Goal: Find specific page/section: Find specific page/section

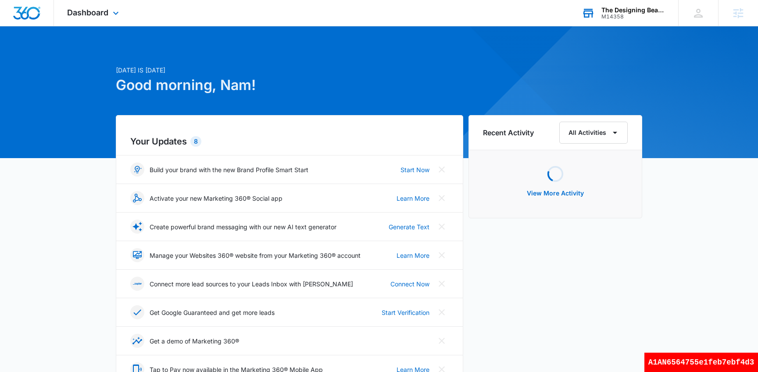
click at [624, 14] on div "M14358" at bounding box center [634, 17] width 64 height 6
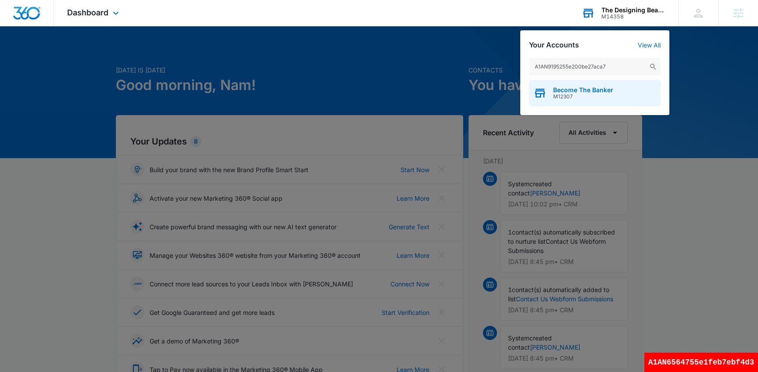
type input "A1AN9195255e200be27aca7"
click at [583, 98] on span "M12307" at bounding box center [583, 96] width 60 height 6
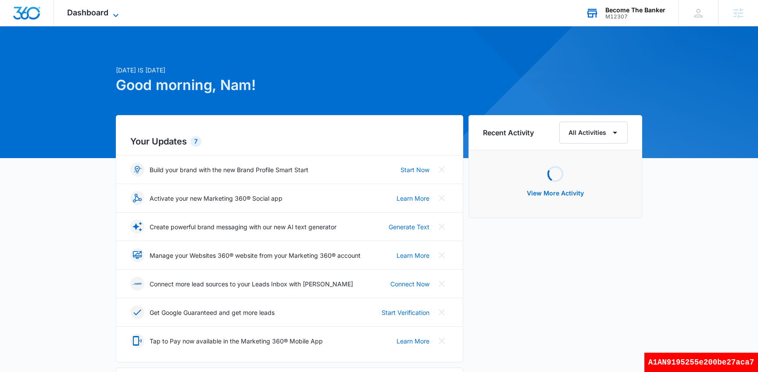
click at [85, 14] on span "Dashboard" at bounding box center [87, 12] width 41 height 9
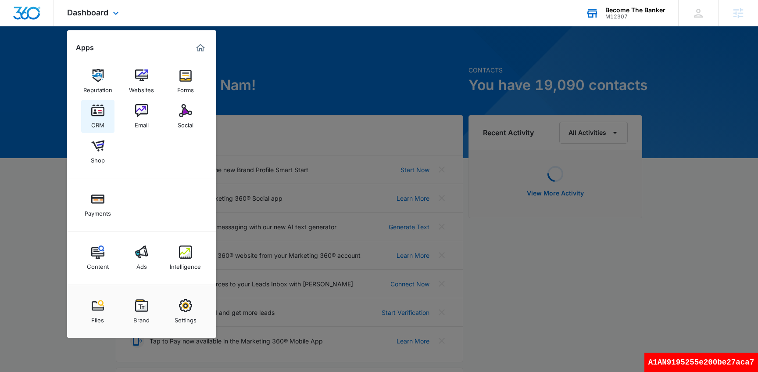
click at [104, 121] on div "CRM" at bounding box center [97, 122] width 13 height 11
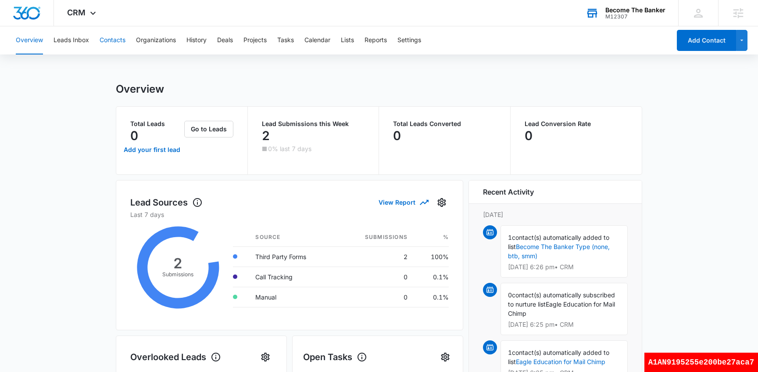
click at [117, 46] on button "Contacts" at bounding box center [113, 40] width 26 height 28
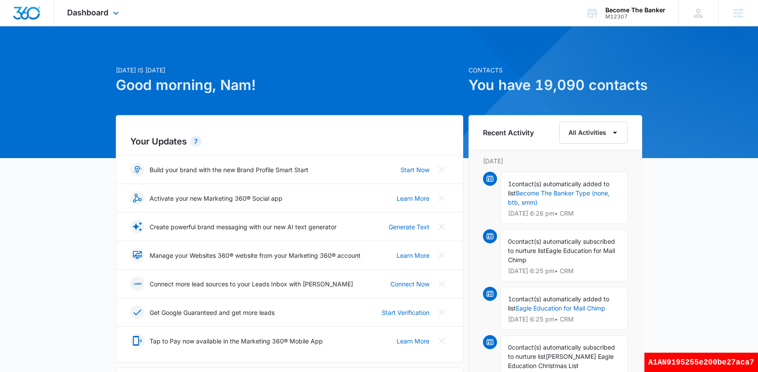
click at [110, 13] on div "Dashboard Apps Reputation Websites Forms CRM Email Social Shop Payments Content…" at bounding box center [94, 13] width 80 height 26
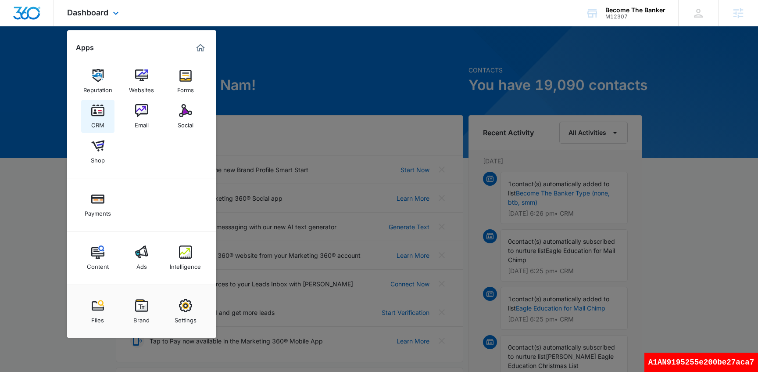
click at [104, 119] on div "CRM" at bounding box center [97, 122] width 13 height 11
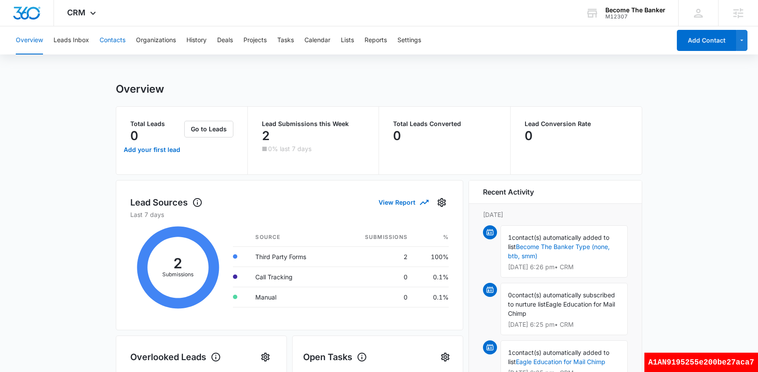
click at [115, 43] on button "Contacts" at bounding box center [113, 40] width 26 height 28
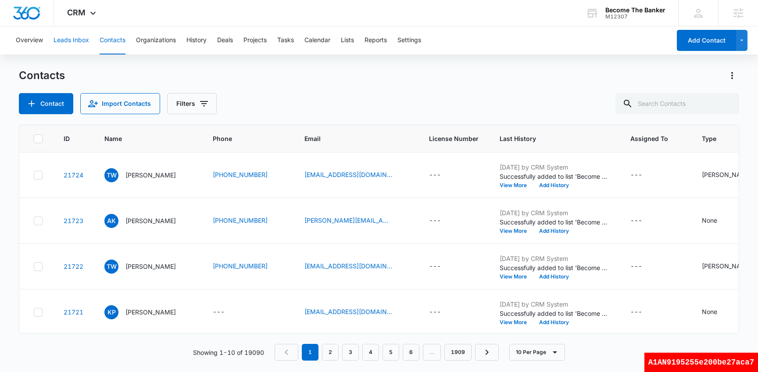
click at [77, 39] on button "Leads Inbox" at bounding box center [72, 40] width 36 height 28
